Goal: Information Seeking & Learning: Find specific page/section

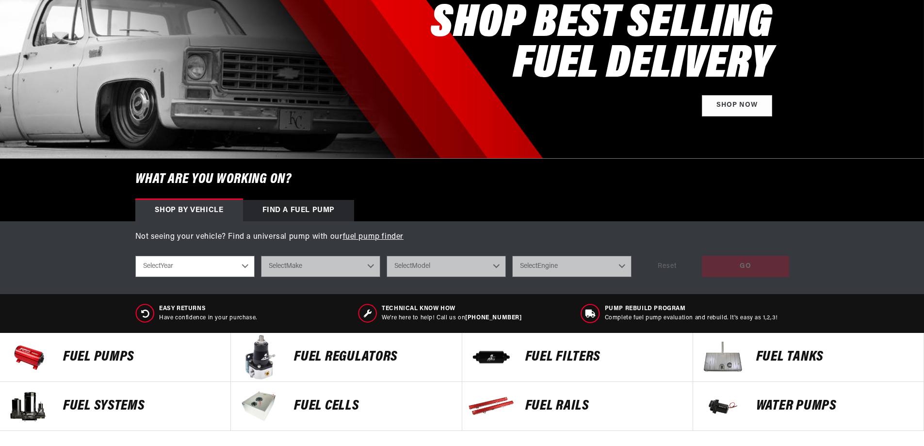
scroll to position [146, 0]
click at [246, 264] on select "Select Year [DATE] 2022 2021 2020 2019 2018 2017 2016 2015 2014 2013 2012 2011 …" at bounding box center [194, 266] width 119 height 21
select select "2005"
click at [135, 256] on select "Select Year [DATE] 2022 2021 2020 2019 2018 2017 2016 2015 2014 2013 2012 2011 …" at bounding box center [194, 266] width 119 height 21
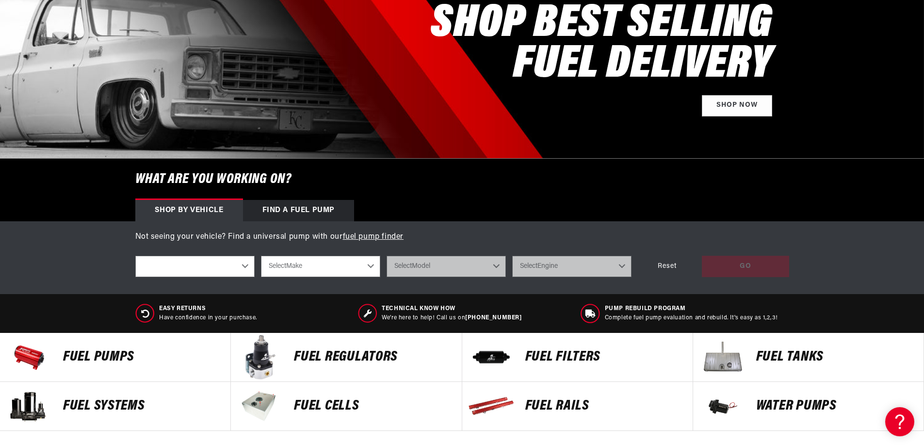
select select "2005"
click at [374, 264] on select "Select Make Cadillac Chevrolet Chrysler Dodge Ford GMC Mazda Mitsubishi [GEOGRA…" at bounding box center [320, 266] width 119 height 21
select select "Chevrolet"
click at [261, 256] on select "Select Make Cadillac Chevrolet Chrysler Dodge Ford GMC Mazda Mitsubishi [GEOGRA…" at bounding box center [320, 266] width 119 height 21
select select "Chevrolet"
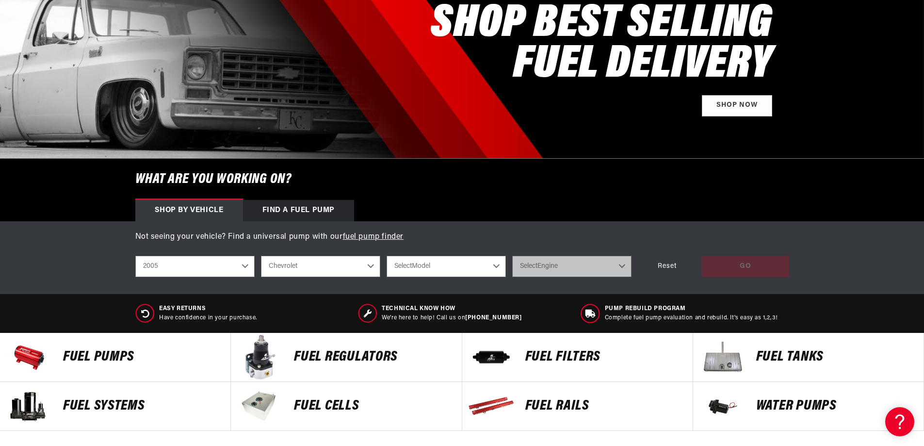
click at [479, 262] on select "Select Model Corvette [GEOGRAPHIC_DATA] [GEOGRAPHIC_DATA] Silverado 1500 Silver…" at bounding box center [446, 266] width 119 height 21
select select "Corvette"
click at [387, 256] on select "Select Model Corvette [GEOGRAPHIC_DATA] [GEOGRAPHIC_DATA] Silverado 1500 Silver…" at bounding box center [446, 266] width 119 height 21
select select "Corvette"
click at [603, 268] on select "Select Engine 6.0L" at bounding box center [571, 266] width 119 height 21
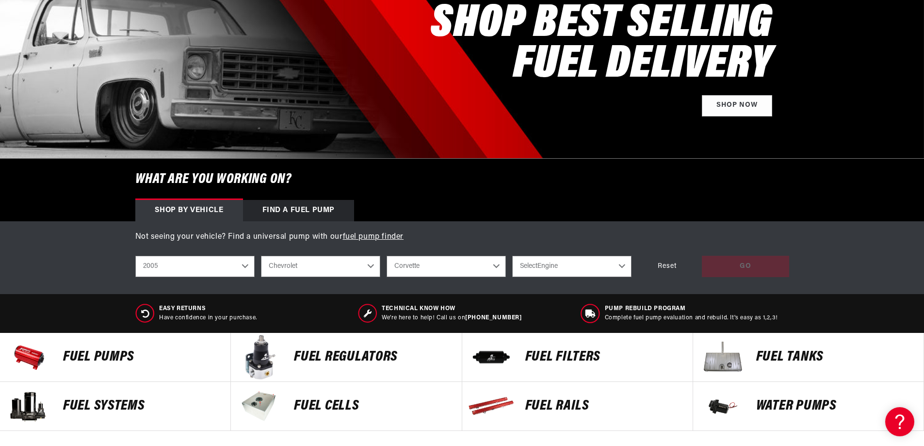
select select "6.0L"
click at [512, 256] on select "Select Engine 6.0L" at bounding box center [571, 266] width 119 height 21
select select "6.0L"
click at [743, 264] on div "GO" at bounding box center [745, 267] width 87 height 22
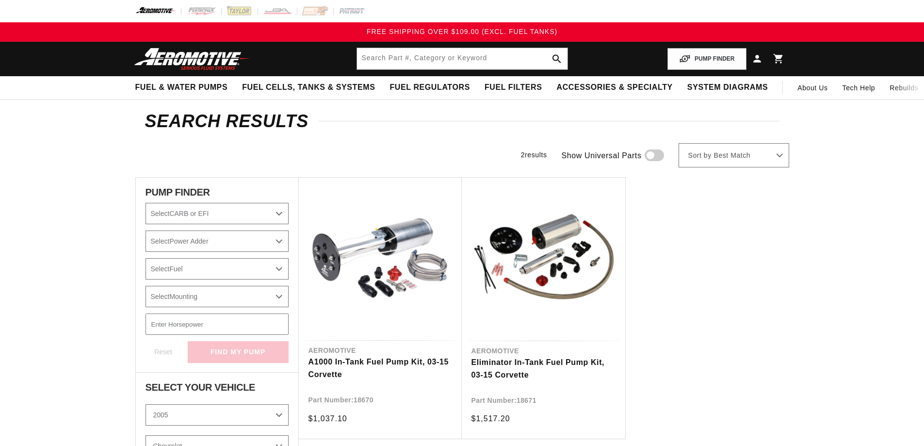
select select "2005"
select select "Chevrolet"
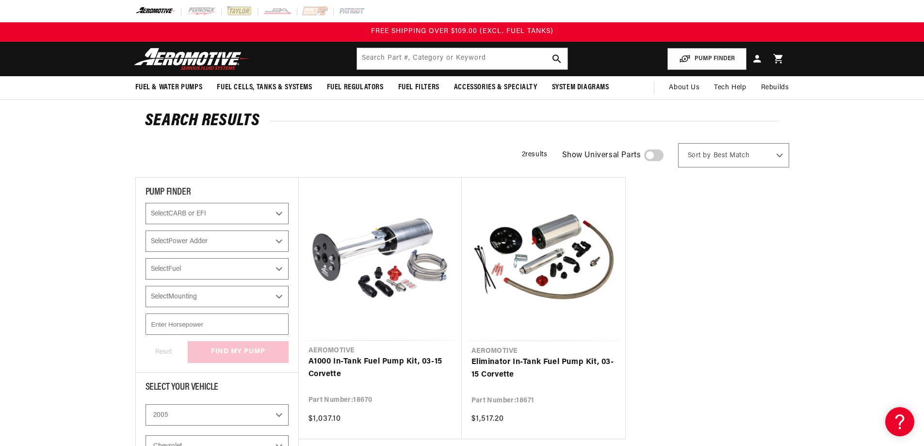
click at [279, 213] on select "Select CARB or EFI Carbureted Fuel Injected" at bounding box center [217, 213] width 143 height 21
select select "Fuel-Injected"
click at [146, 203] on select "Select CARB or EFI Carbureted Fuel Injected" at bounding box center [217, 213] width 143 height 21
select select "CarbOrEFI"
checkbox input "true"
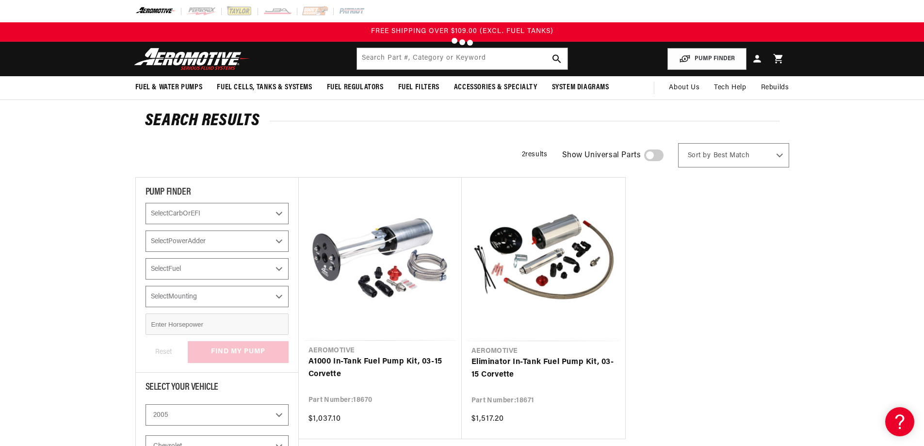
select select "Fuel-Injected"
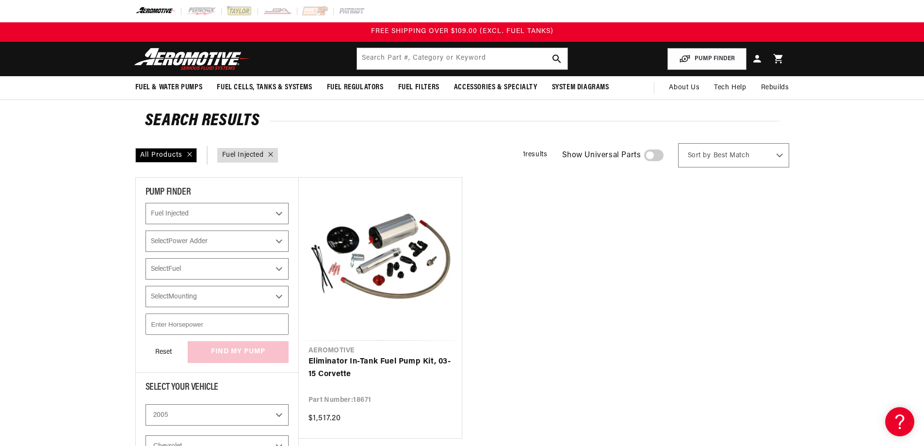
click at [261, 242] on select "Select Power Adder No - Naturally Aspirated Yes - Forced Induction" at bounding box center [217, 240] width 143 height 21
select select "No-Naturally-Aspirated"
click at [146, 230] on select "Select Power Adder No - Naturally Aspirated Yes - Forced Induction" at bounding box center [217, 240] width 143 height 21
select select "CarbOrEFI"
select select "PowerAdder"
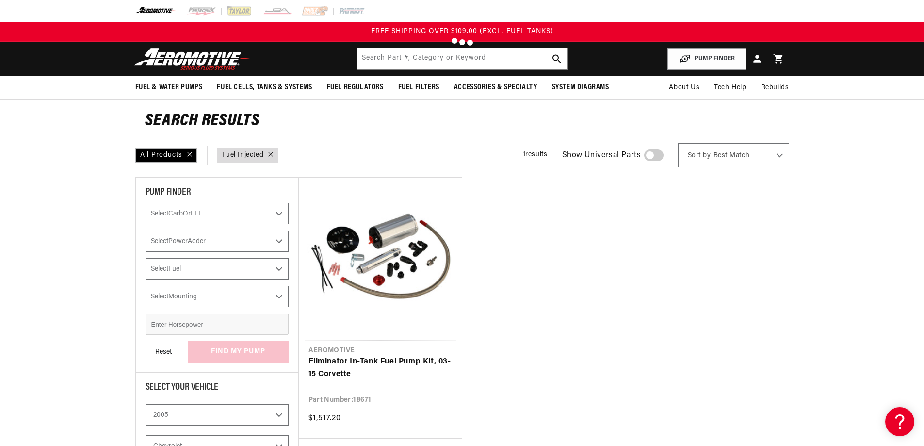
checkbox input "true"
select select "Fuel-Injected"
select select "No-Naturally-Aspirated"
click at [278, 268] on select "Select Fuel E85 Gas" at bounding box center [217, 268] width 143 height 21
select select "Gas"
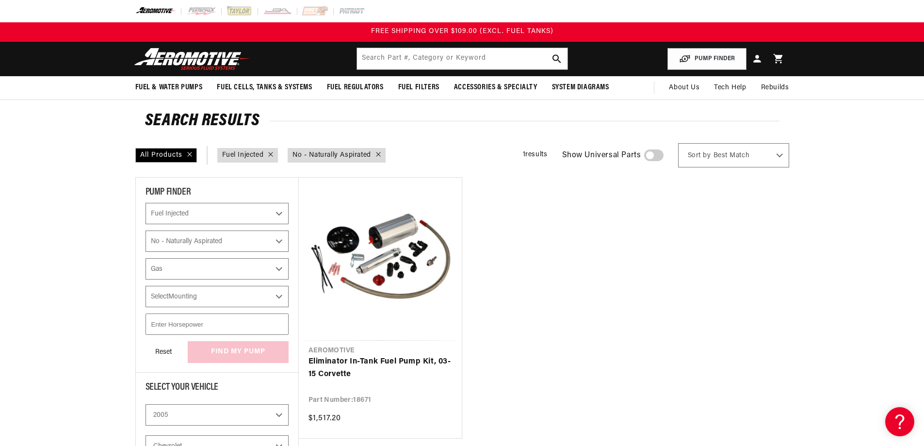
click at [146, 258] on select "Select Fuel E85 Gas" at bounding box center [217, 268] width 143 height 21
select select "CarbOrEFI"
select select "PowerAdder"
select select "Fuel"
checkbox input "true"
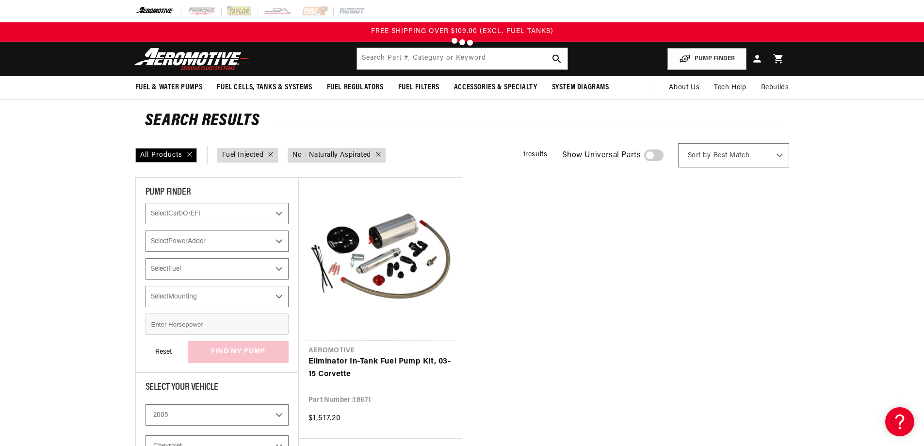
select select "Fuel-Injected"
select select "No-Naturally-Aspirated"
select select "Gas"
click at [277, 299] on select "Select Mounting In-Tank" at bounding box center [217, 296] width 143 height 21
select select "In-Tank"
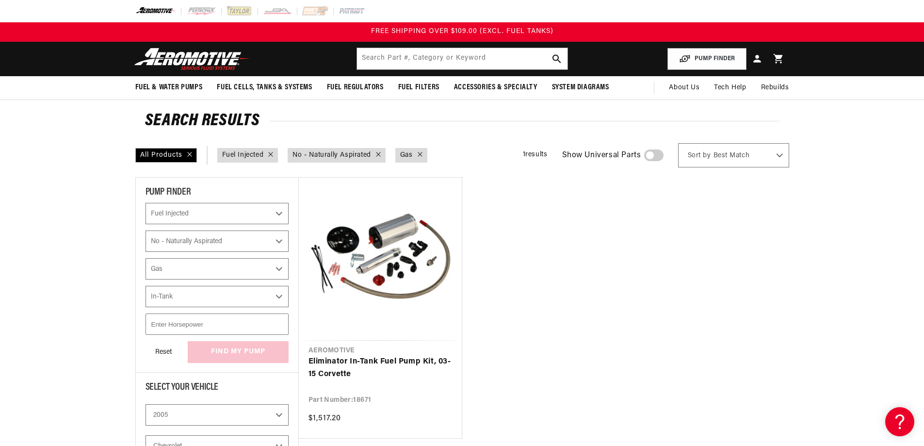
click at [146, 286] on select "Select Mounting In-Tank" at bounding box center [217, 296] width 143 height 21
select select "CarbOrEFI"
select select "PowerAdder"
select select "Fuel"
select select "Mounting"
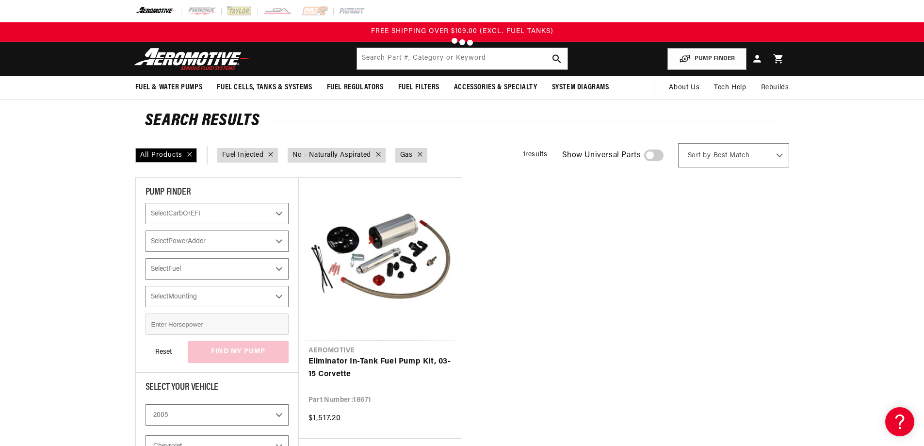
checkbox input "true"
select select "Fuel-Injected"
select select "No-Naturally-Aspirated"
select select "Gas"
select select "In-Tank"
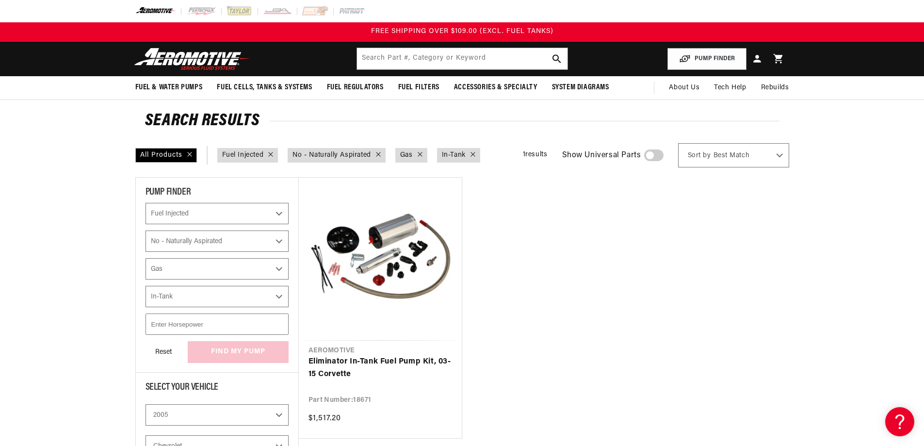
click at [231, 327] on input "number" at bounding box center [217, 323] width 143 height 21
type input "400"
select select "CarbOrEFI"
select select "PowerAdder"
select select "Fuel"
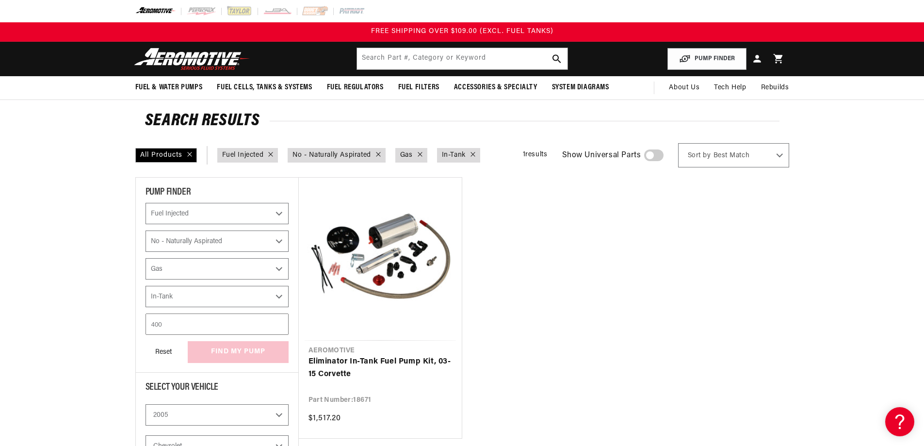
select select "Mounting"
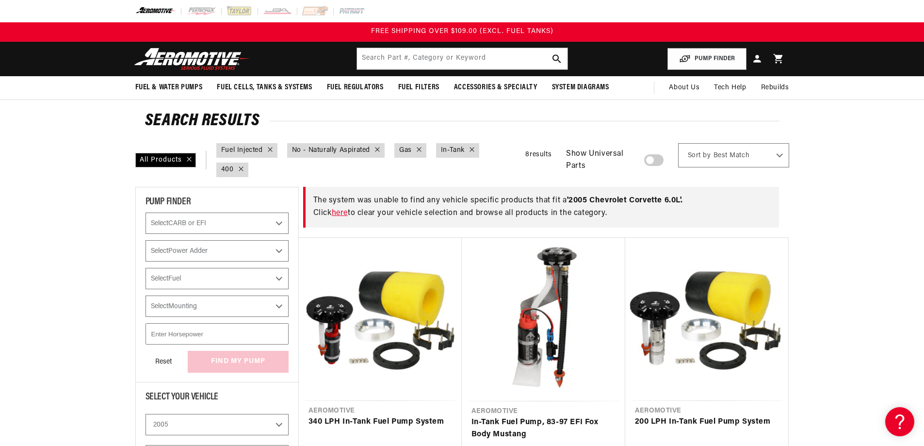
select select "Fuel-Injected"
select select "No-Naturally-Aspirated"
select select "Gas"
select select "In-Tank"
type input "400"
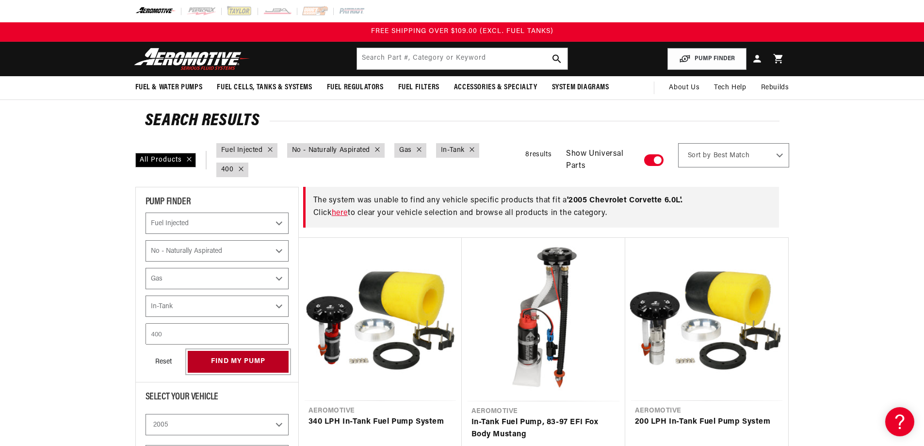
click at [220, 359] on button "find my pump" at bounding box center [238, 362] width 101 height 22
select select "CarbOrEFI"
select select "PowerAdder"
select select "Fuel"
select select "Mounting"
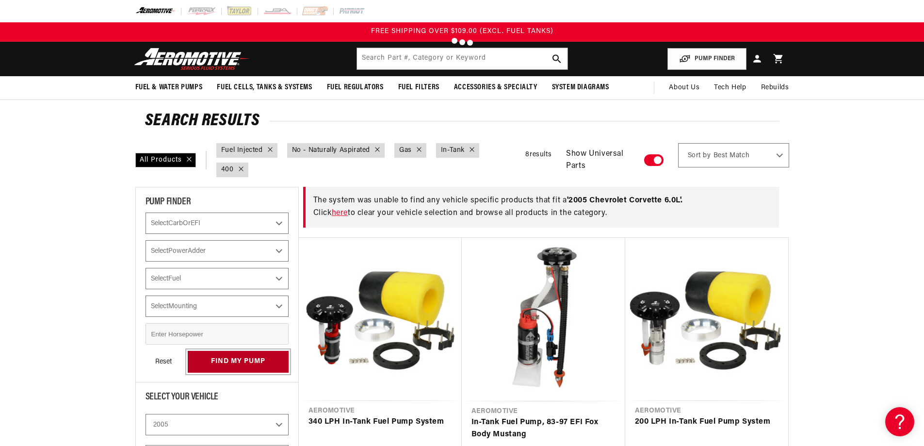
select select "Fuel-Injected"
select select "No-Naturally-Aspirated"
select select "Gas"
select select "In-Tank"
click at [342, 212] on link "here" at bounding box center [340, 213] width 16 height 8
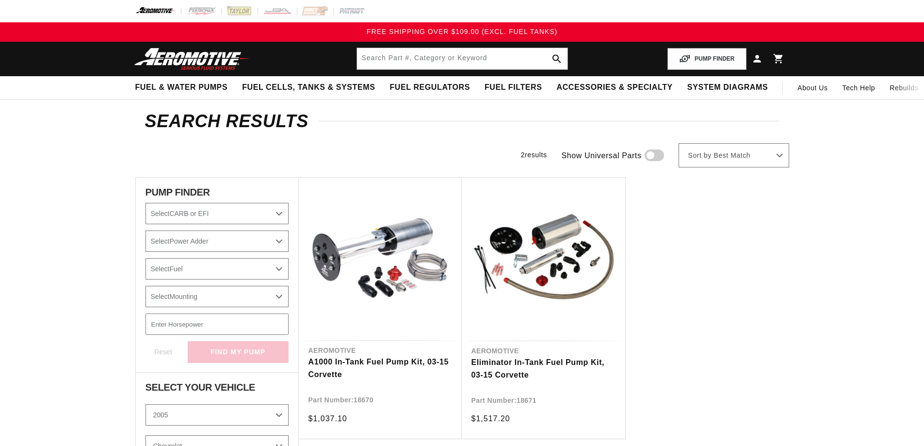
select select "2005"
select select "Chevrolet"
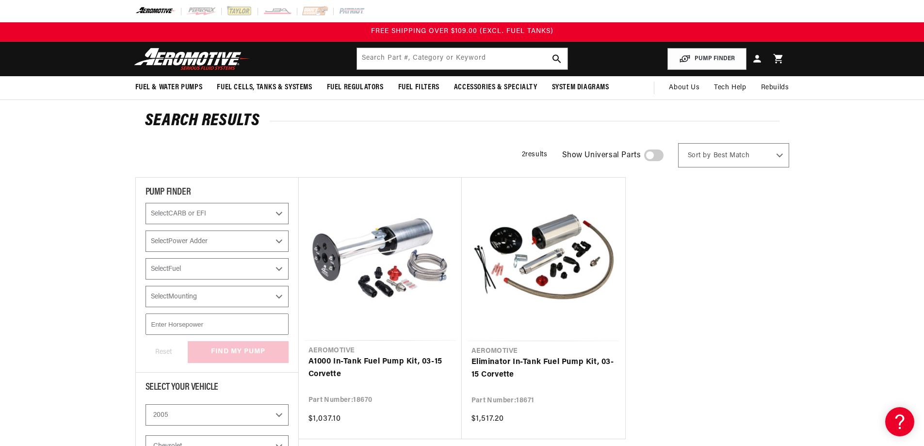
drag, startPoint x: 652, startPoint y: 156, endPoint x: 671, endPoint y: 156, distance: 18.9
click at [671, 156] on div "2 results Show Universal Parts Sort by Best Match Featured Name, A-Z Name, Z-A …" at bounding box center [650, 155] width 277 height 24
click at [656, 153] on span at bounding box center [653, 155] width 19 height 12
click at [653, 157] on input "checkbox" at bounding box center [649, 157] width 6 height 0
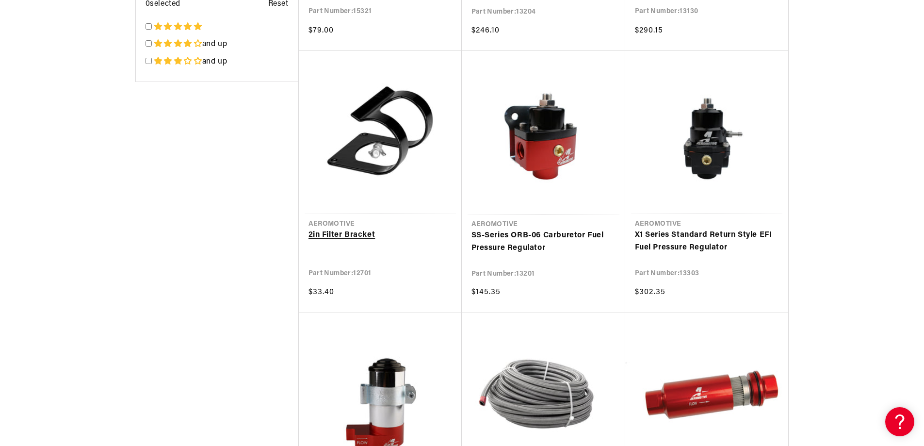
scroll to position [1795, 0]
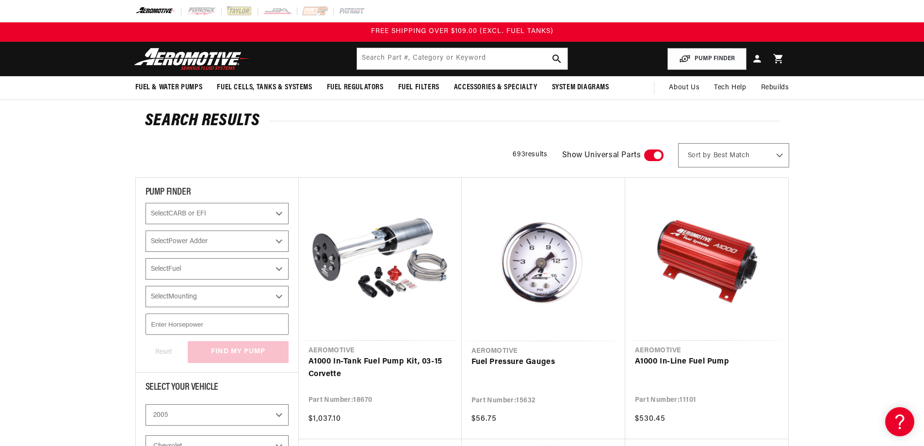
click at [223, 215] on select "Select CARB or EFI Carbureted Fuel Injected" at bounding box center [217, 213] width 143 height 21
select select "Fuel-Injected"
click at [146, 203] on select "Select CARB or EFI Carbureted Fuel Injected" at bounding box center [217, 213] width 143 height 21
select select "Fuel-Injected"
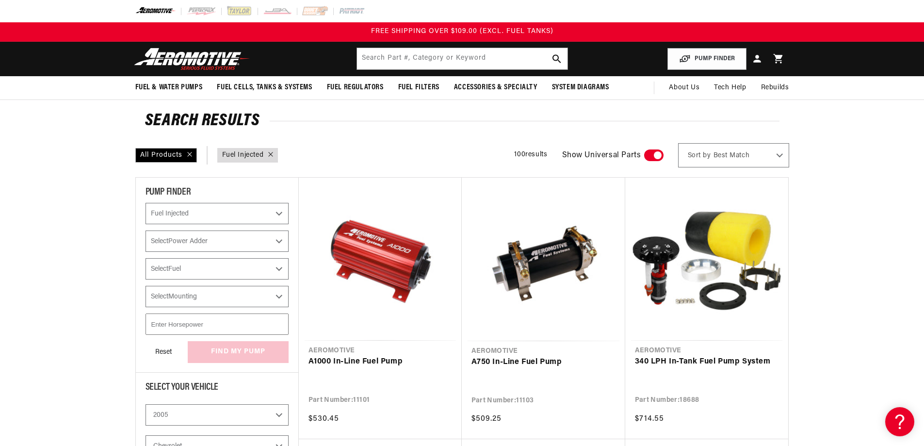
click at [217, 243] on select "Select Power Adder No - Naturally Aspirated Yes - Forced Induction" at bounding box center [217, 240] width 143 height 21
select select "No-Naturally-Aspirated"
click at [146, 230] on select "Select Power Adder No - Naturally Aspirated Yes - Forced Induction" at bounding box center [217, 240] width 143 height 21
select select "CarbOrEFI"
select select "PowerAdder"
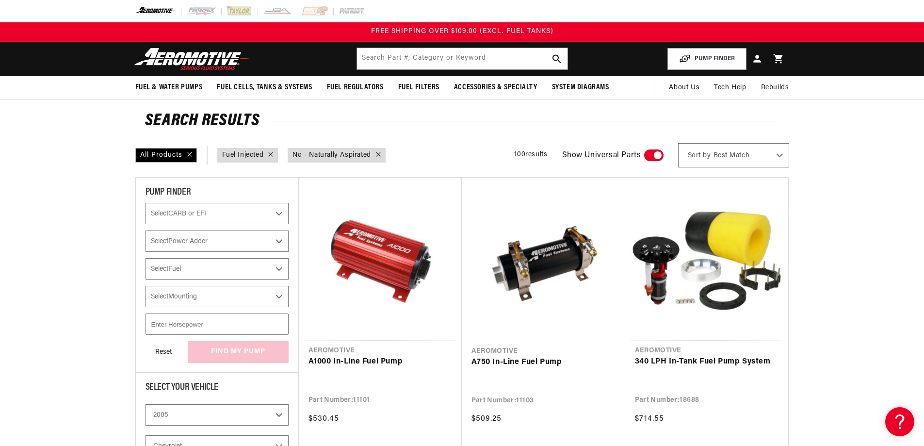
select select "Fuel-Injected"
checkbox input "true"
click at [217, 271] on select "Select Fuel E85 Gas" at bounding box center [217, 268] width 143 height 21
select select "No-Naturally-Aspirated"
select select "Gas"
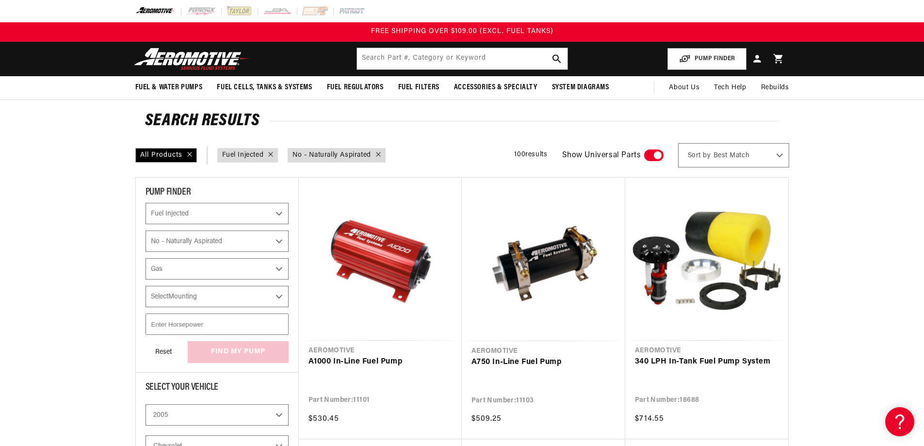
click at [146, 258] on select "Select Fuel E85 Gas" at bounding box center [217, 268] width 143 height 21
select select "CarbOrEFI"
select select "PowerAdder"
select select "Fuel"
checkbox input "true"
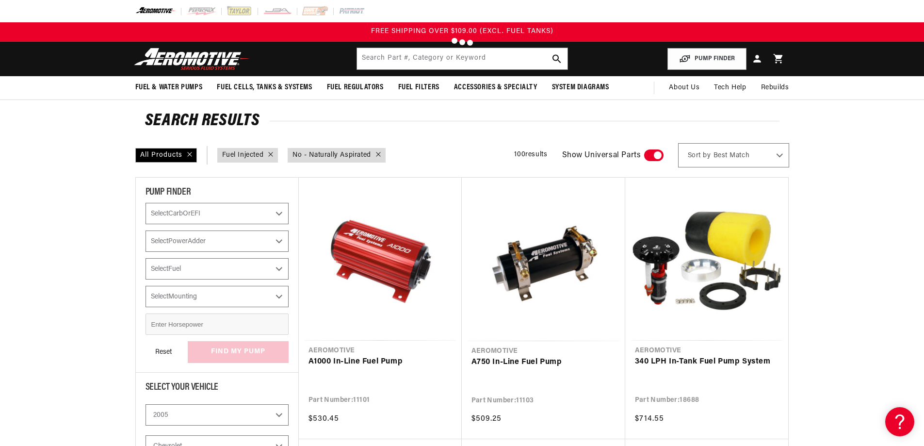
select select "Fuel-Injected"
select select "No-Naturally-Aspirated"
select select "Gas"
click at [221, 298] on select "Select Mounting External In-Tank" at bounding box center [217, 296] width 143 height 21
select select "In-Tank"
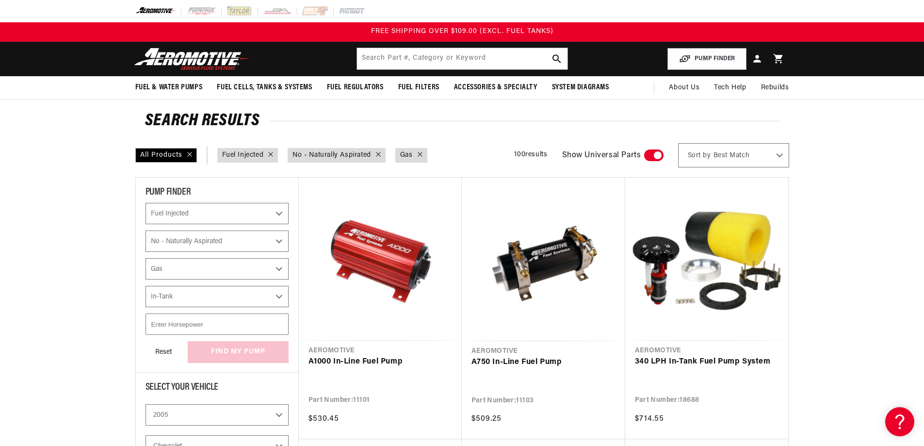
click at [146, 286] on select "Select Mounting External In-Tank" at bounding box center [217, 296] width 143 height 21
select select "CarbOrEFI"
select select "PowerAdder"
select select "Fuel"
select select "Mounting"
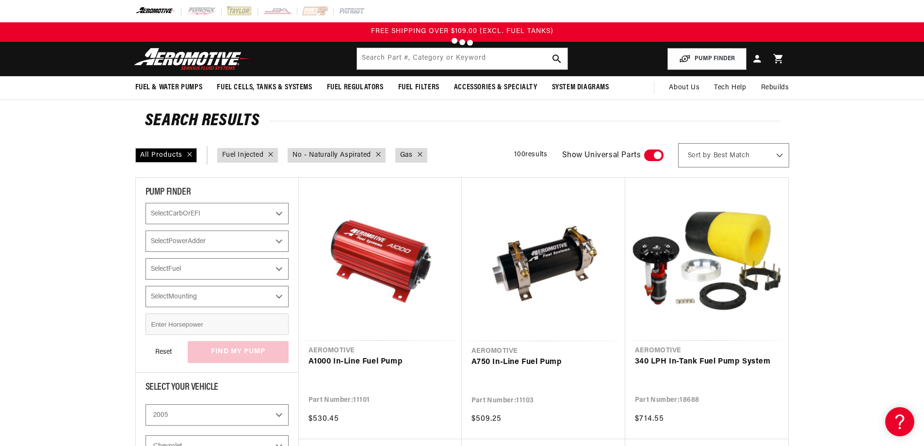
checkbox input "true"
select select "Fuel-Injected"
select select "No-Naturally-Aspirated"
select select "Gas"
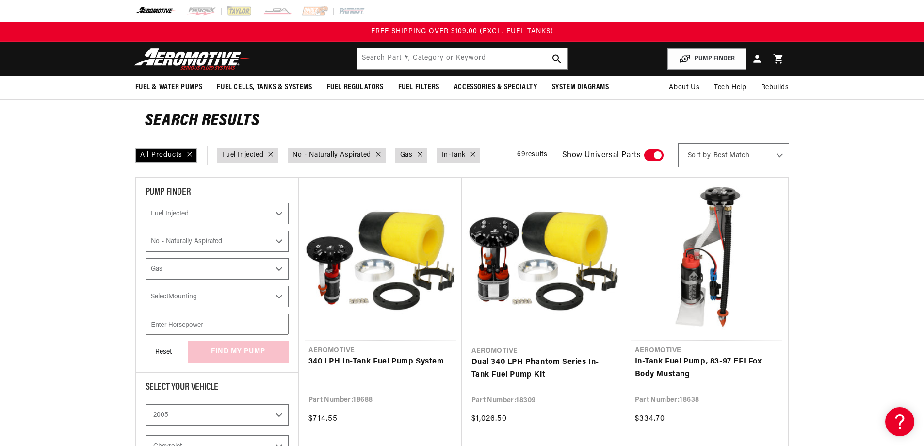
select select "In-Tank"
click at [210, 325] on input "number" at bounding box center [217, 323] width 143 height 21
type input "400"
select select "CarbOrEFI"
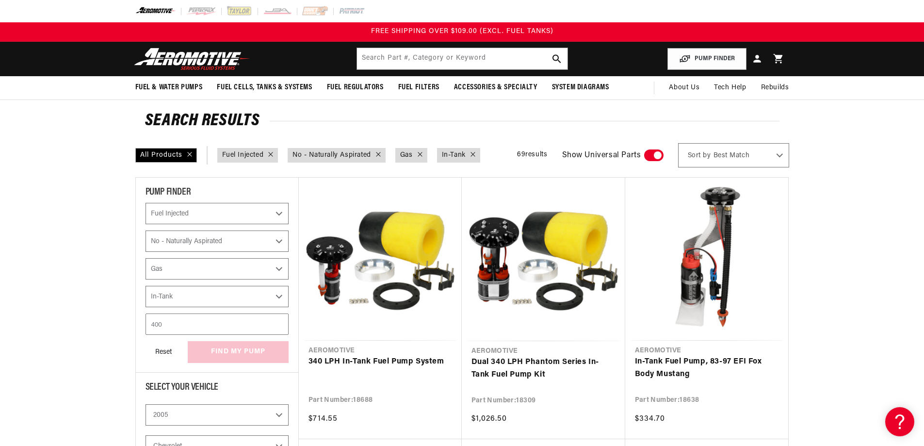
select select "PowerAdder"
select select "Fuel"
select select "Mounting"
select select "Fuel-Injected"
select select "No-Naturally-Aspirated"
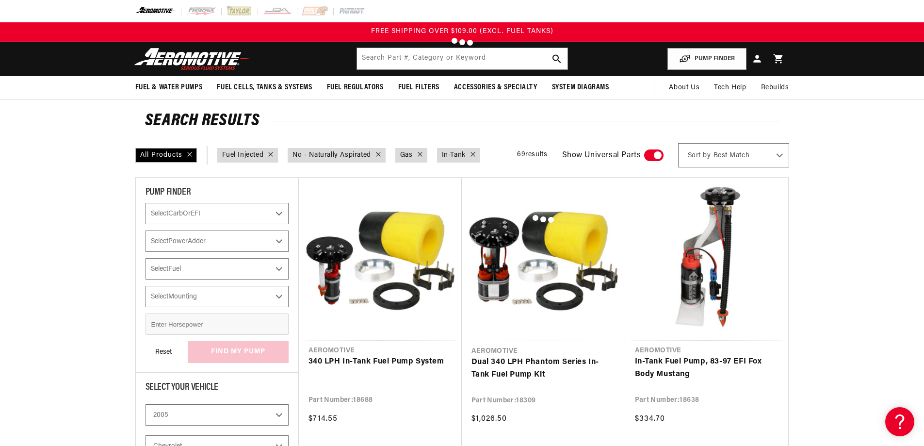
select select "Gas"
select select "In-Tank"
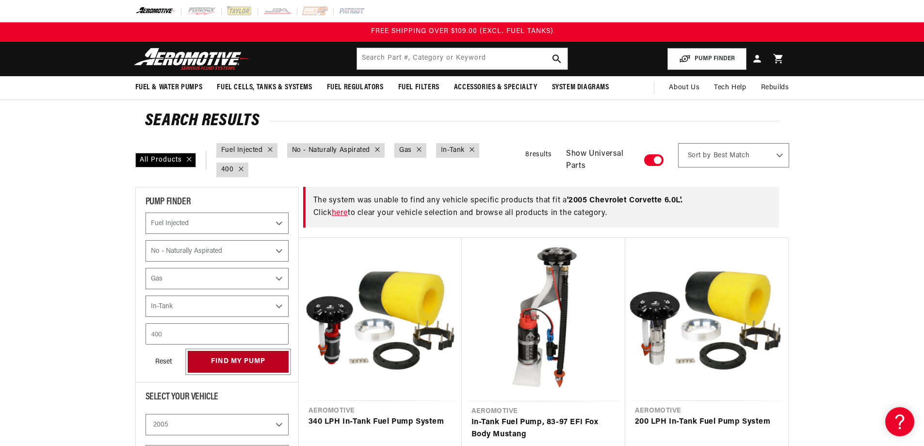
click at [238, 363] on button "find my pump" at bounding box center [238, 362] width 101 height 22
select select "CarbOrEFI"
select select "PowerAdder"
select select "Fuel"
select select "Mounting"
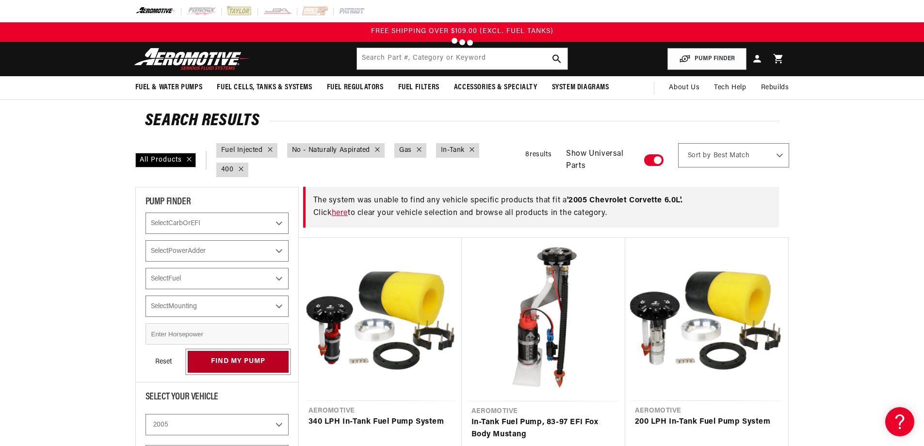
select select "Fuel-Injected"
select select "No-Naturally-Aspirated"
select select "Gas"
select select "In-Tank"
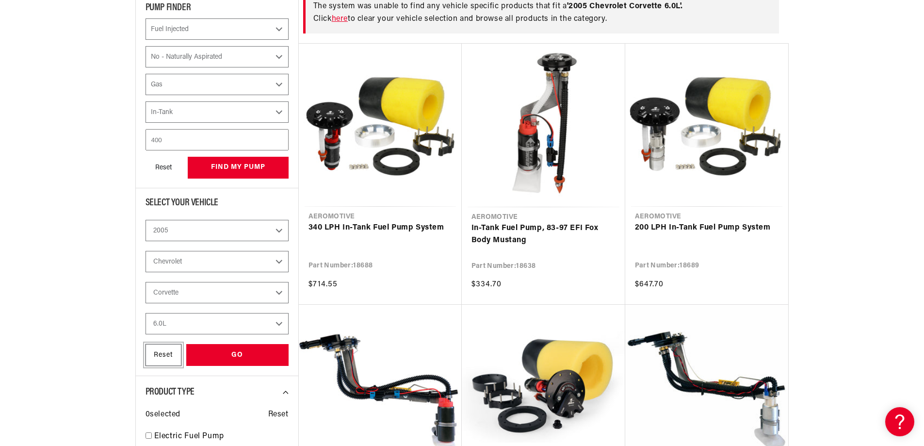
click at [153, 357] on div "Reset" at bounding box center [164, 355] width 36 height 22
select select "CarbOrEFI"
select select "PowerAdder"
select select "Fuel"
select select "Mounting"
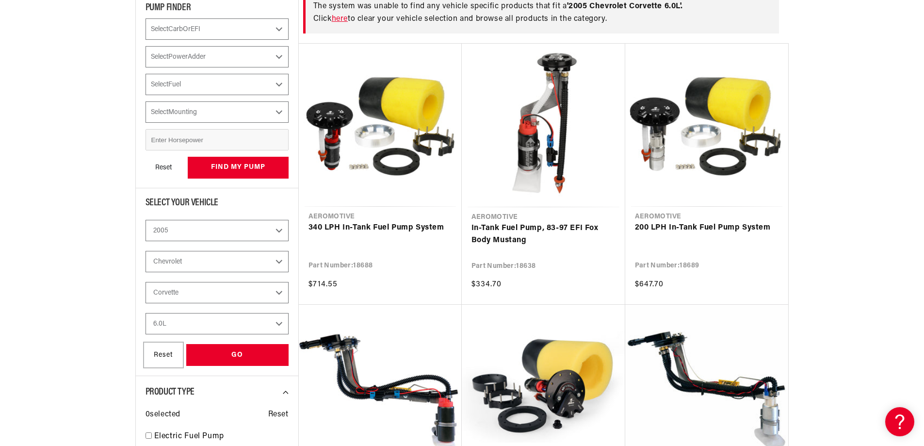
select select "Fuel-Injected"
select select "No-Naturally-Aspirated"
select select "Gas"
select select "In-Tank"
select select "Year"
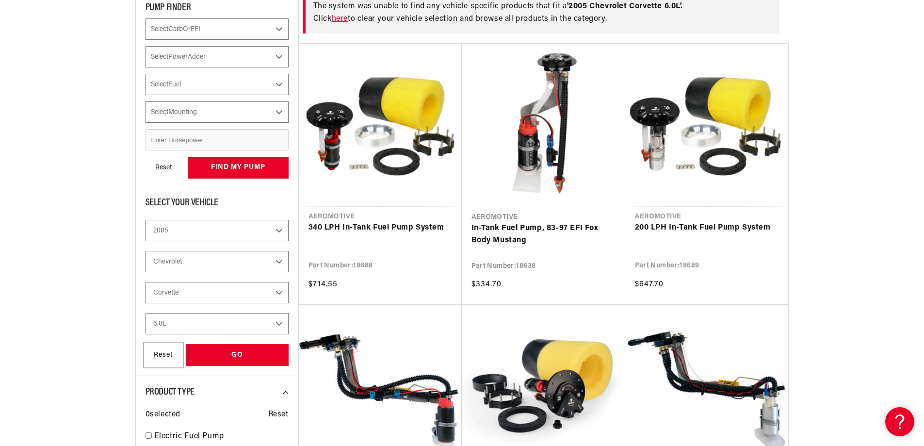
select select "Make"
select select "Model"
select select "Engine"
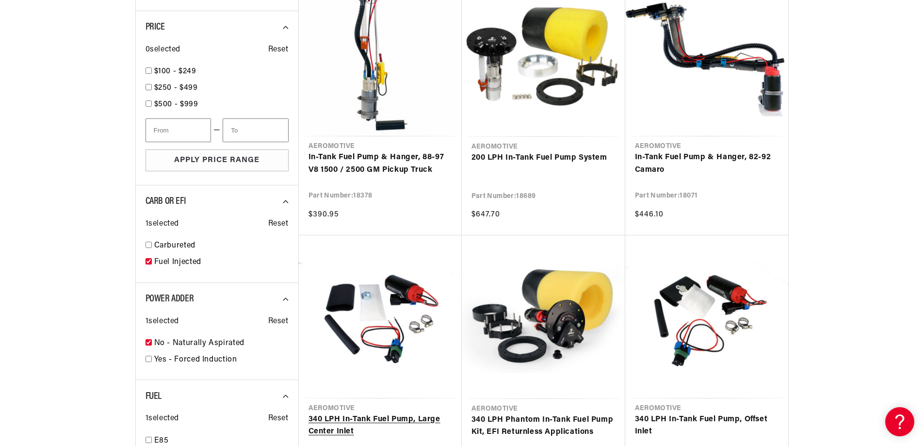
scroll to position [756, 0]
